Goal: Task Accomplishment & Management: Manage account settings

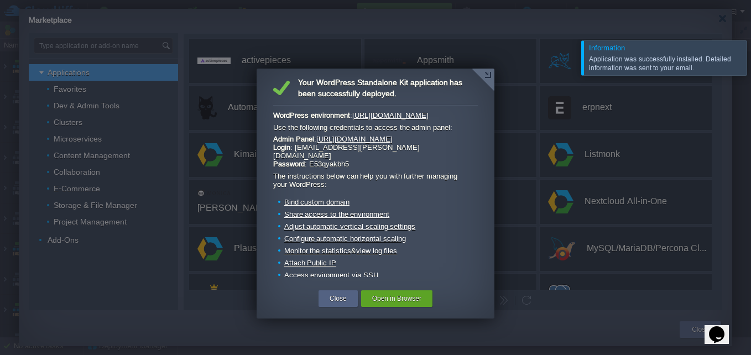
scroll to position [44, 0]
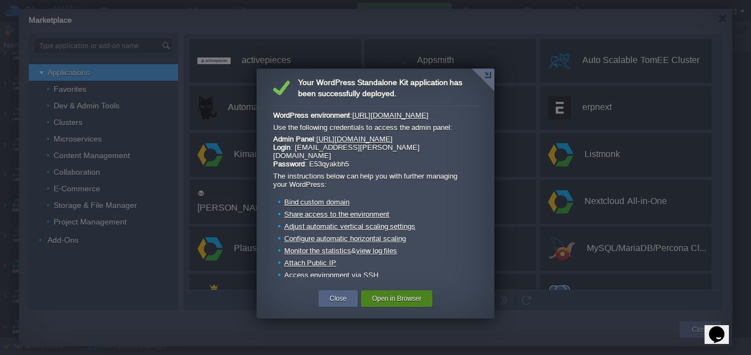
click at [420, 298] on button "Open in Browser" at bounding box center [396, 298] width 49 height 11
click at [346, 293] on div "Close" at bounding box center [338, 298] width 23 height 17
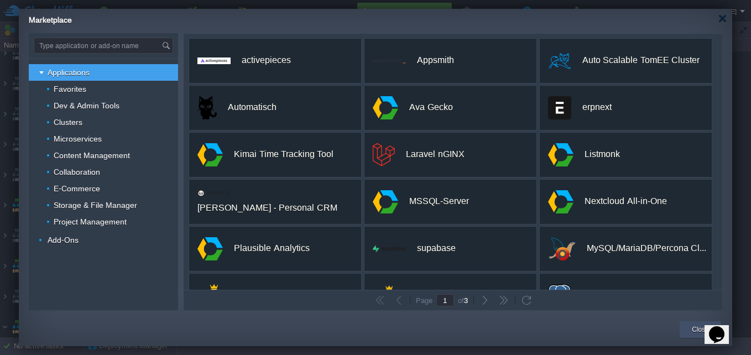
click at [692, 330] on div "Close" at bounding box center [700, 329] width 25 height 17
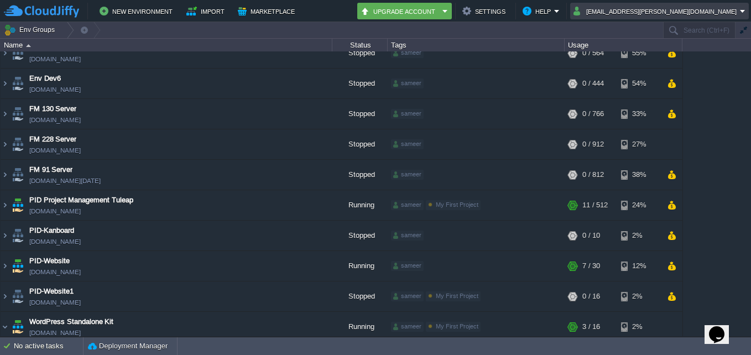
click at [745, 7] on em "atul.ahire@pid.work" at bounding box center [660, 10] width 172 height 13
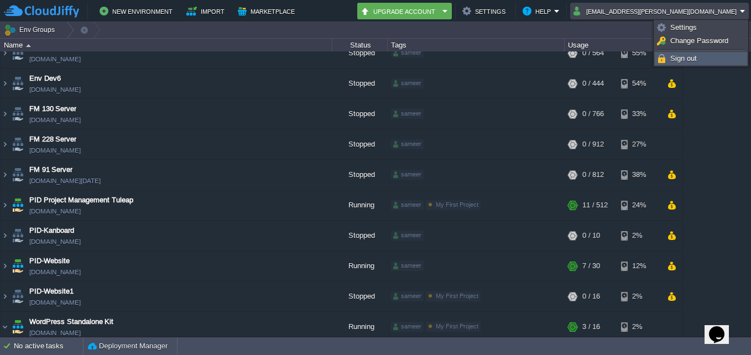
click at [689, 63] on span "Sign out" at bounding box center [684, 58] width 27 height 8
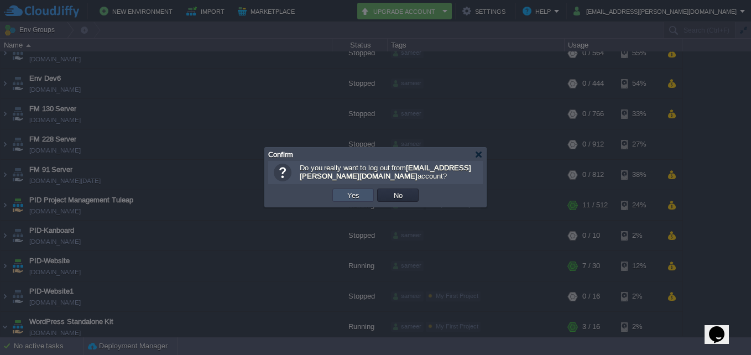
click at [352, 195] on button "Yes" at bounding box center [353, 195] width 19 height 10
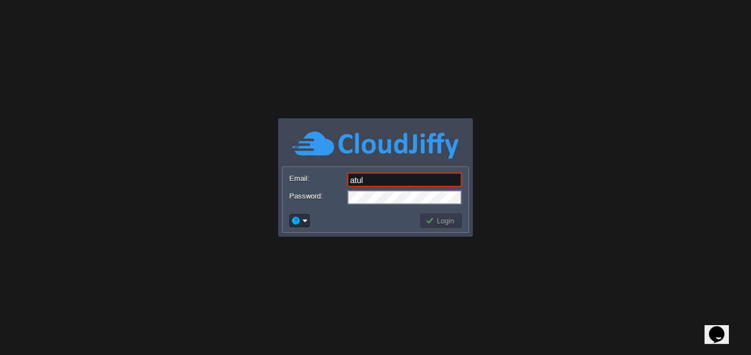
type input "atul.ahire@pid.work"
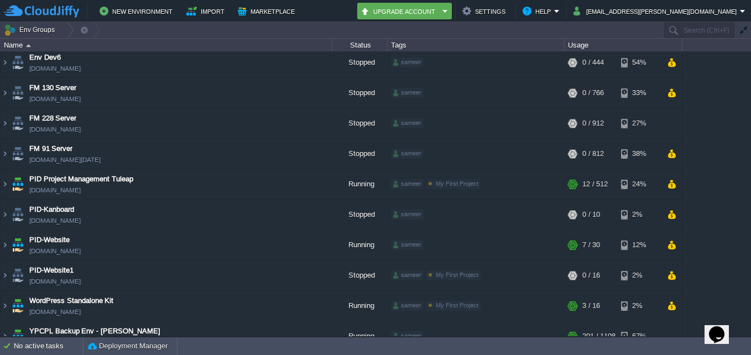
scroll to position [80, 0]
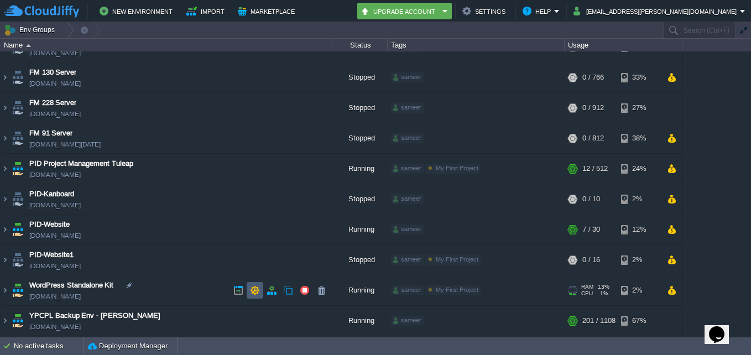
click at [252, 286] on button "button" at bounding box center [255, 290] width 10 height 10
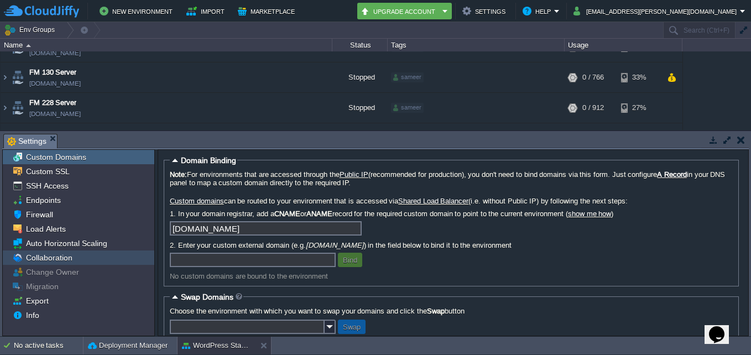
click at [91, 262] on div "Collaboration" at bounding box center [79, 258] width 152 height 14
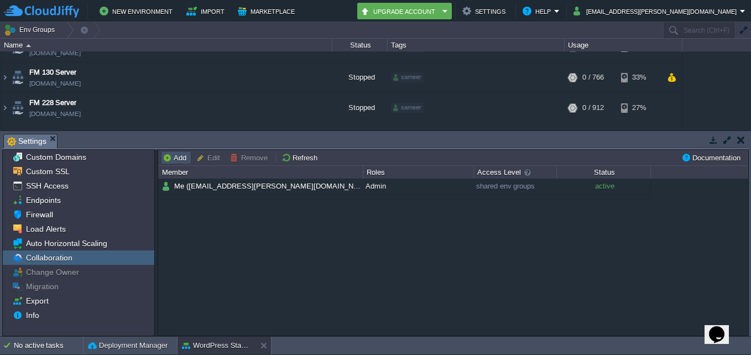
click at [184, 162] on button "Add" at bounding box center [176, 158] width 27 height 10
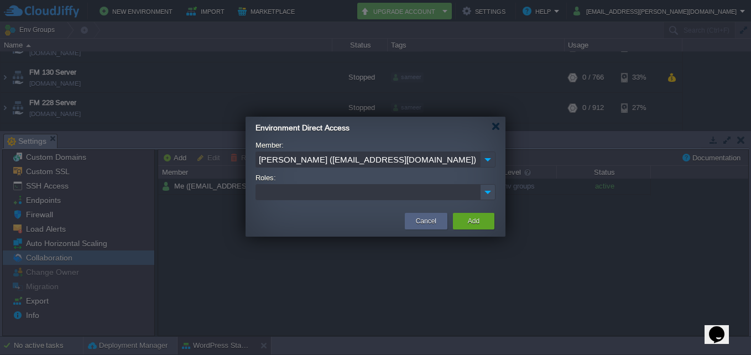
click at [486, 165] on img at bounding box center [487, 160] width 15 height 16
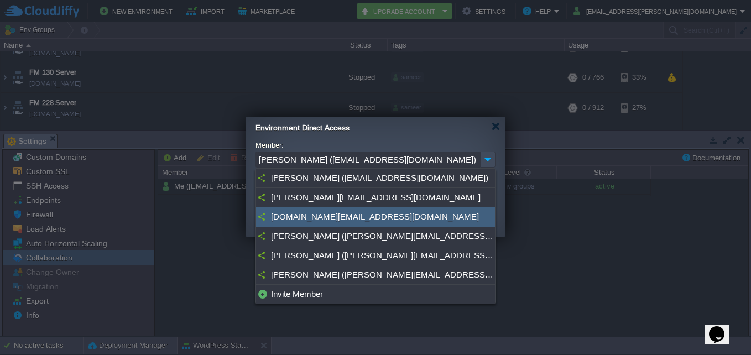
click at [451, 212] on div "it.support@pid.work" at bounding box center [375, 216] width 239 height 19
type input "it.support@pid.work"
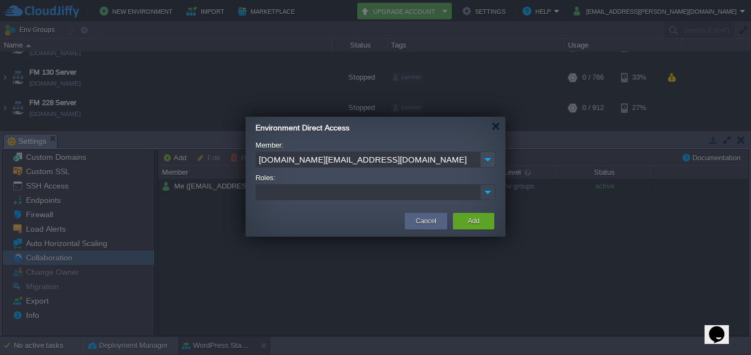
click at [485, 193] on img at bounding box center [488, 192] width 14 height 15
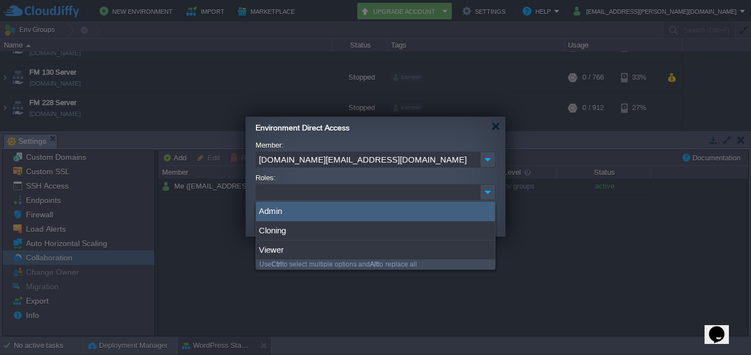
click at [463, 209] on div "Admin" at bounding box center [375, 211] width 239 height 19
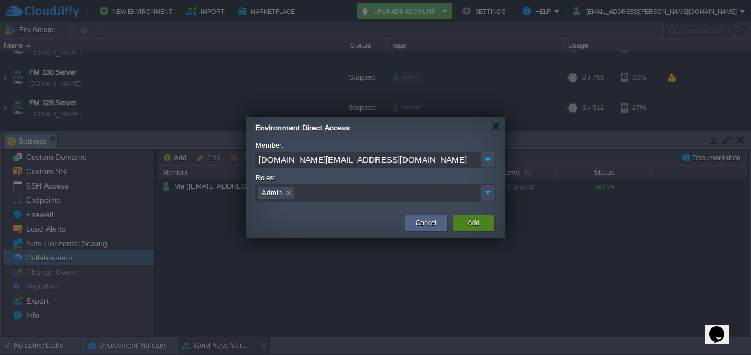
click at [476, 231] on div "Add" at bounding box center [473, 223] width 25 height 17
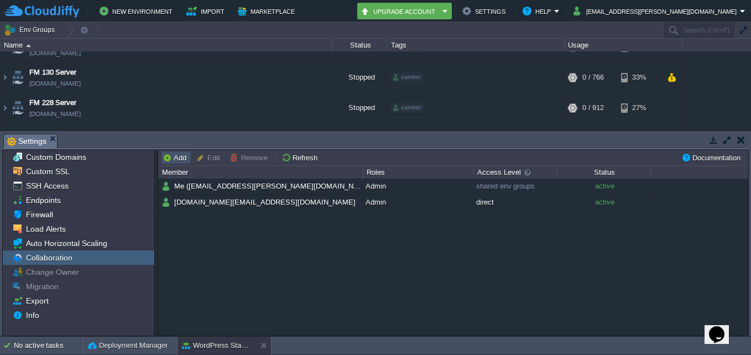
click at [175, 158] on button "Add" at bounding box center [176, 158] width 27 height 10
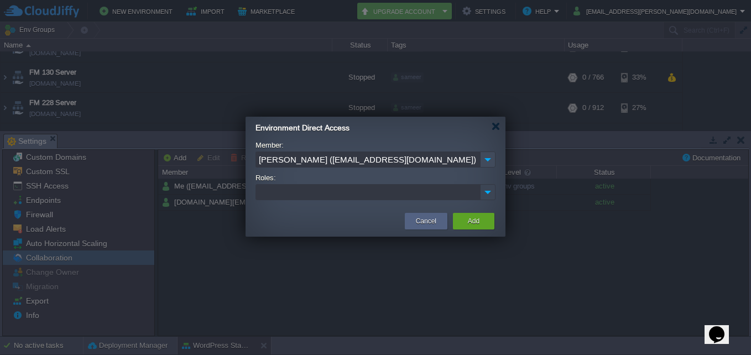
click at [487, 196] on img at bounding box center [488, 192] width 14 height 15
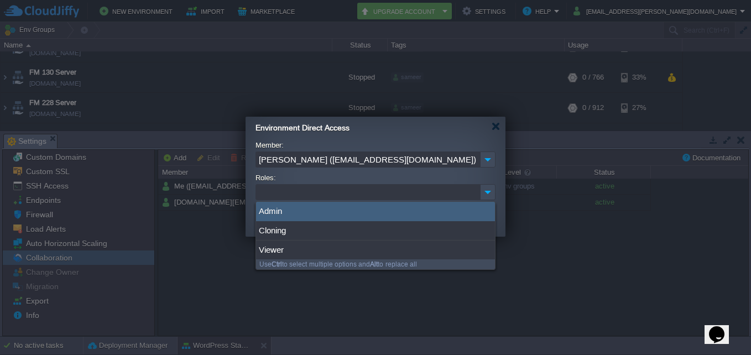
click at [447, 218] on div "Admin" at bounding box center [375, 211] width 239 height 19
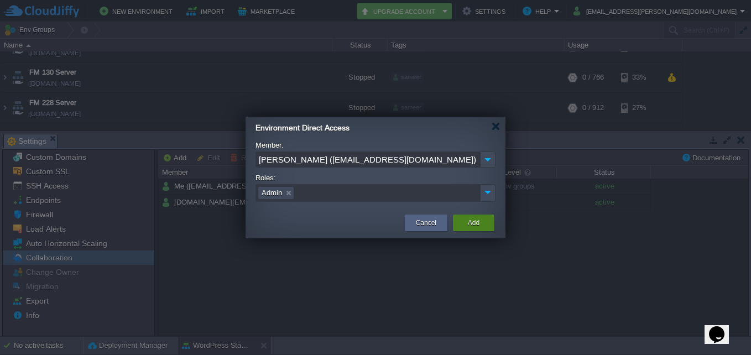
click at [472, 224] on button "Add" at bounding box center [474, 222] width 12 height 11
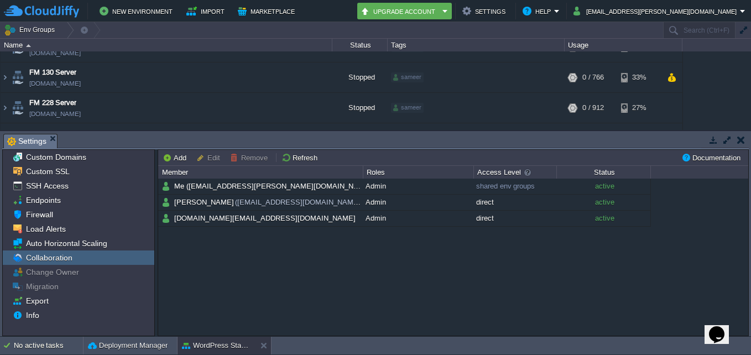
click at [742, 142] on button "button" at bounding box center [742, 140] width 8 height 10
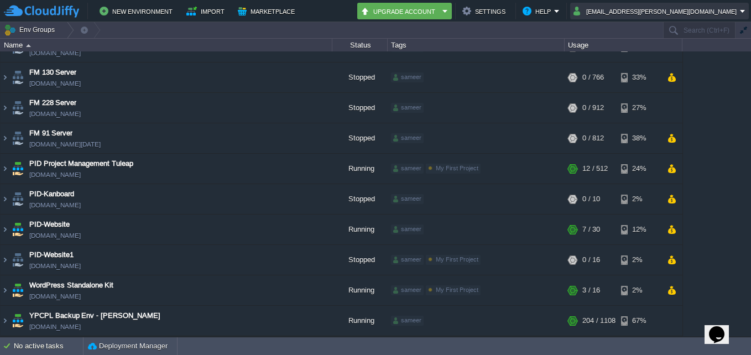
click at [731, 15] on button "atul.ahire@pid.work" at bounding box center [657, 10] width 167 height 13
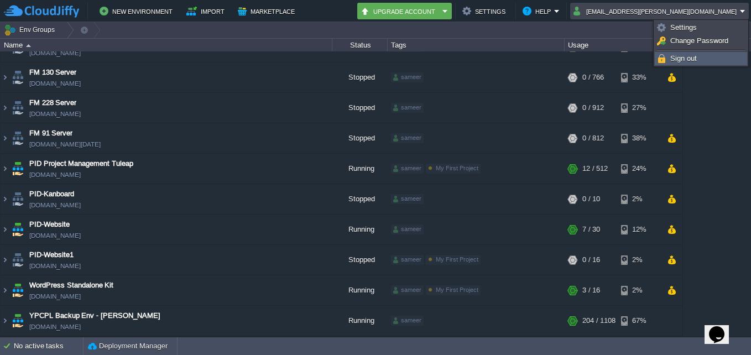
click at [719, 57] on link "Sign out" at bounding box center [701, 59] width 91 height 12
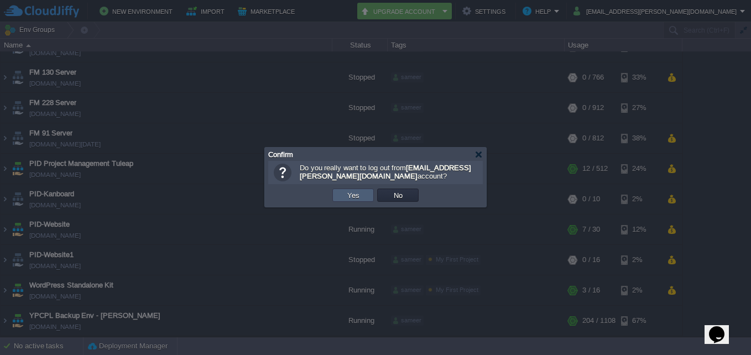
click at [342, 193] on td "Yes" at bounding box center [353, 195] width 41 height 13
